Goal: Information Seeking & Learning: Check status

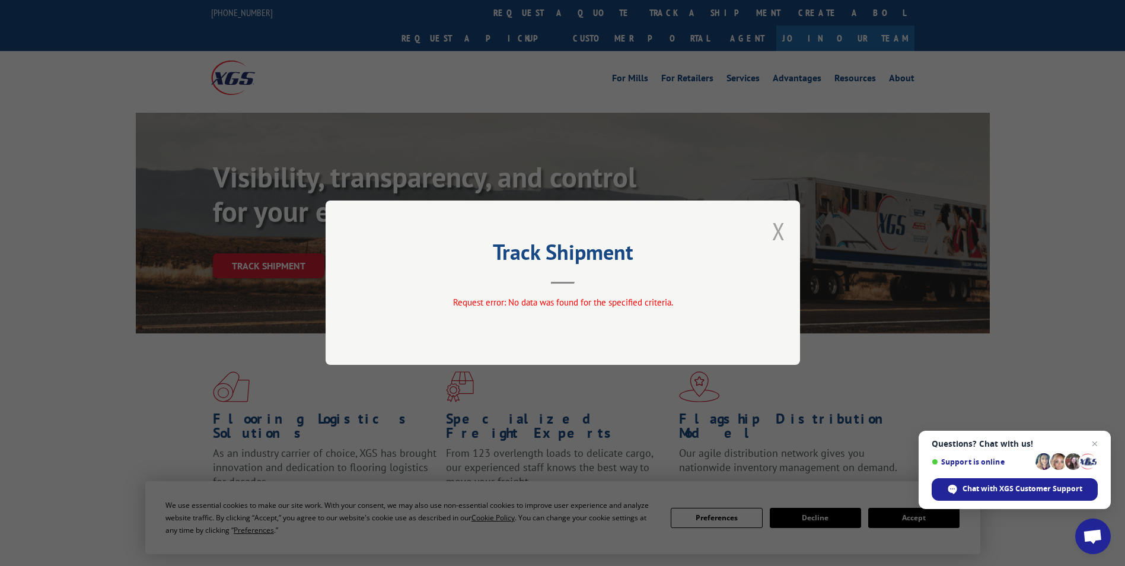
click at [779, 231] on button "Close modal" at bounding box center [778, 230] width 13 height 31
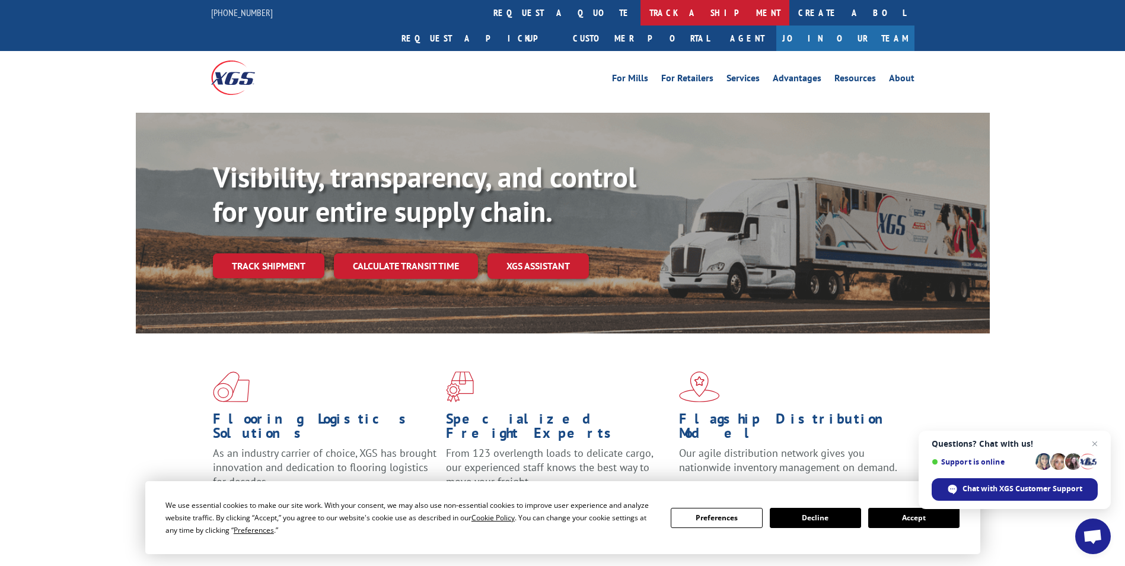
click at [640, 10] on link "track a shipment" at bounding box center [714, 12] width 149 height 25
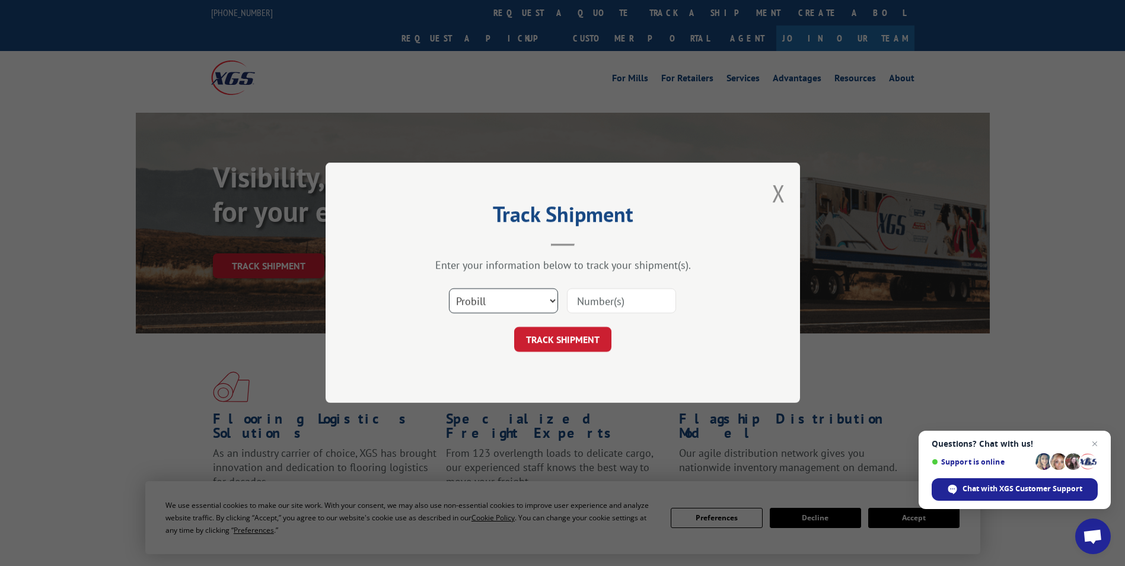
click at [497, 294] on select "Select category... Probill BOL PO" at bounding box center [503, 301] width 109 height 25
select select "bol"
click at [449, 289] on select "Select category... Probill BOL PO" at bounding box center [503, 301] width 109 height 25
click at [579, 302] on input at bounding box center [621, 301] width 109 height 25
paste input "6021729"
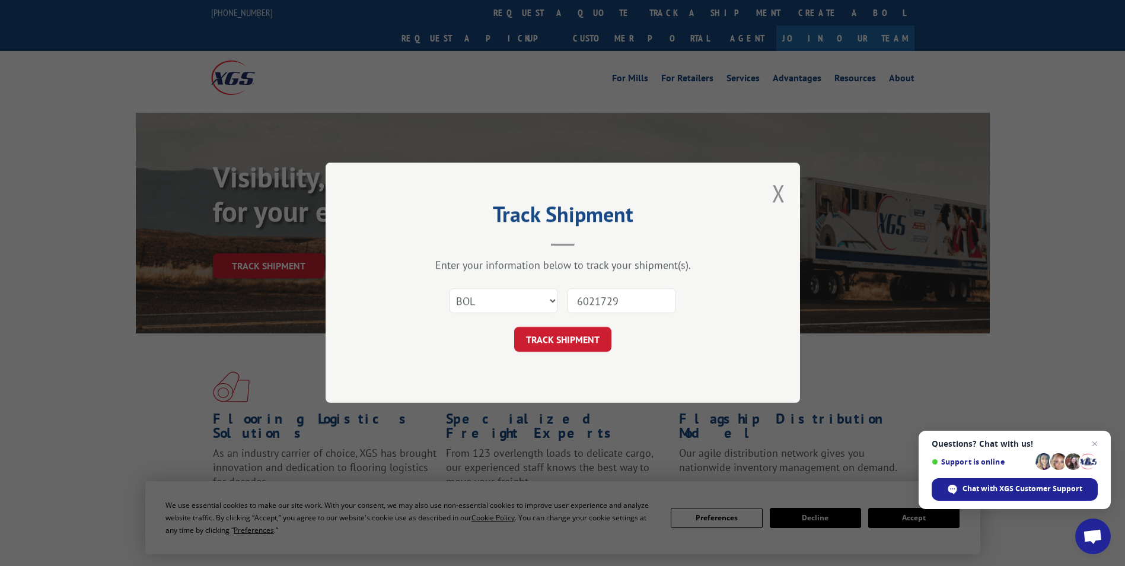
type input "6021729"
click at [568, 354] on div "Track Shipment Enter your information below to track your shipment(s). Select c…" at bounding box center [562, 282] width 474 height 240
click at [561, 336] on button "TRACK SHIPMENT" at bounding box center [562, 339] width 97 height 25
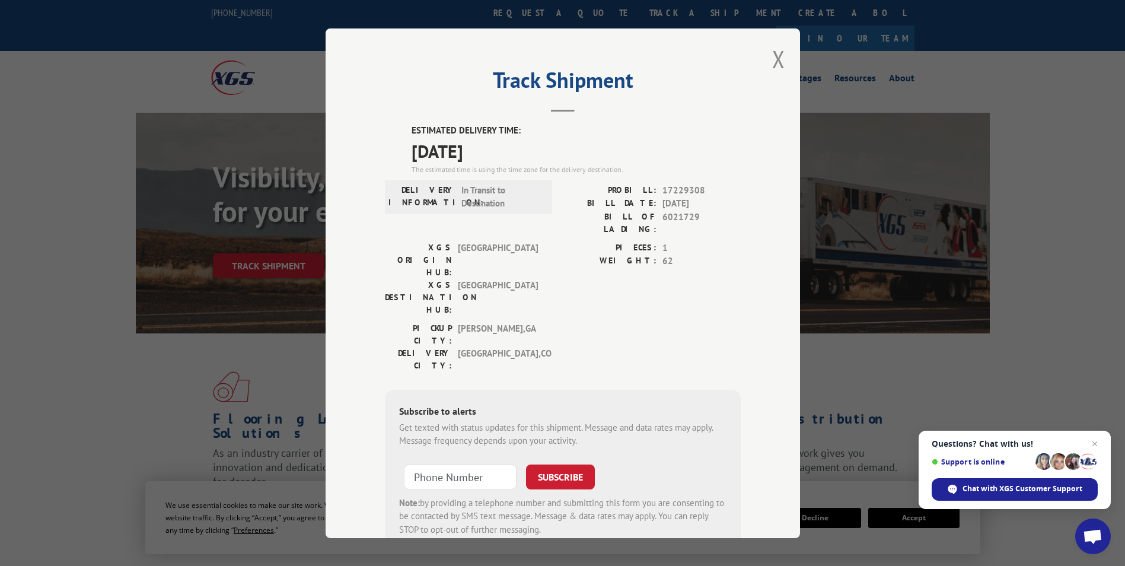
drag, startPoint x: 407, startPoint y: 129, endPoint x: 505, endPoint y: 155, distance: 101.7
click at [505, 155] on div "ESTIMATED DELIVERY TIME: [DATE] The estimated time is using the time zone for t…" at bounding box center [575, 149] width 329 height 51
drag, startPoint x: 505, startPoint y: 155, endPoint x: 450, endPoint y: 135, distance: 58.5
copy div "ESTIMATED DELIVERY TIME: [DATE]"
